Goal: Task Accomplishment & Management: Manage account settings

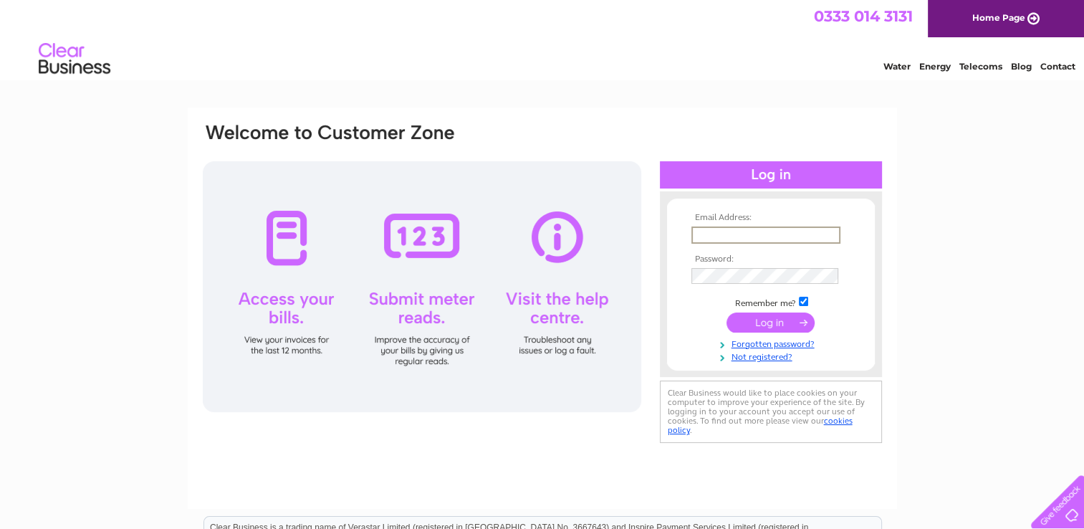
click at [728, 236] on input "text" at bounding box center [765, 234] width 149 height 17
type input "[EMAIL_ADDRESS][DOMAIN_NAME]"
click at [771, 324] on input "submit" at bounding box center [771, 321] width 88 height 20
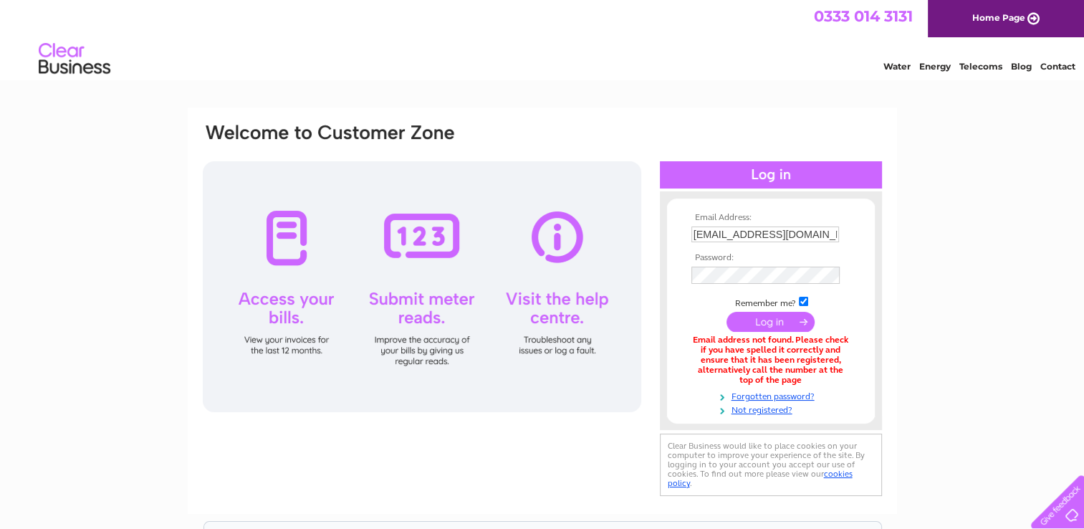
click at [783, 325] on input "submit" at bounding box center [771, 322] width 88 height 20
click at [305, 231] on div at bounding box center [422, 286] width 439 height 251
click at [289, 355] on div at bounding box center [422, 286] width 439 height 251
click at [273, 272] on div at bounding box center [422, 286] width 439 height 251
